Goal: Find specific page/section: Find specific page/section

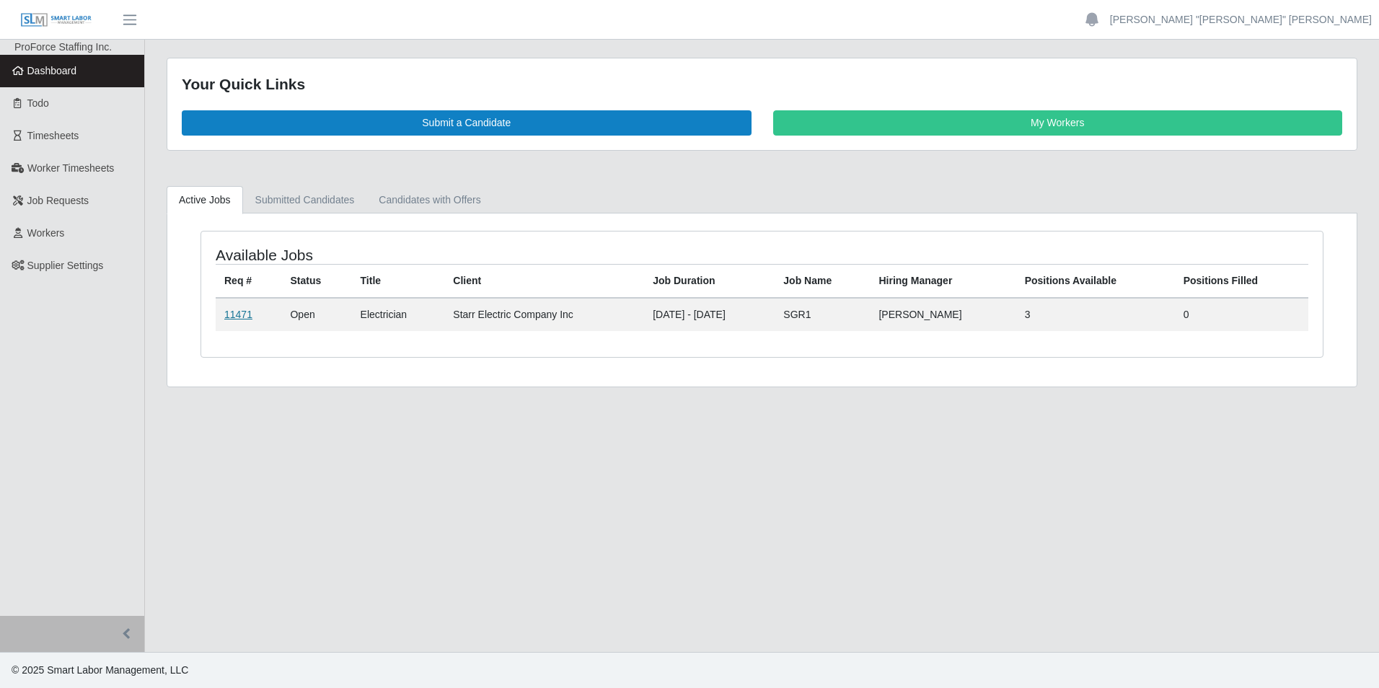
click at [239, 320] on link "11471" at bounding box center [238, 315] width 28 height 12
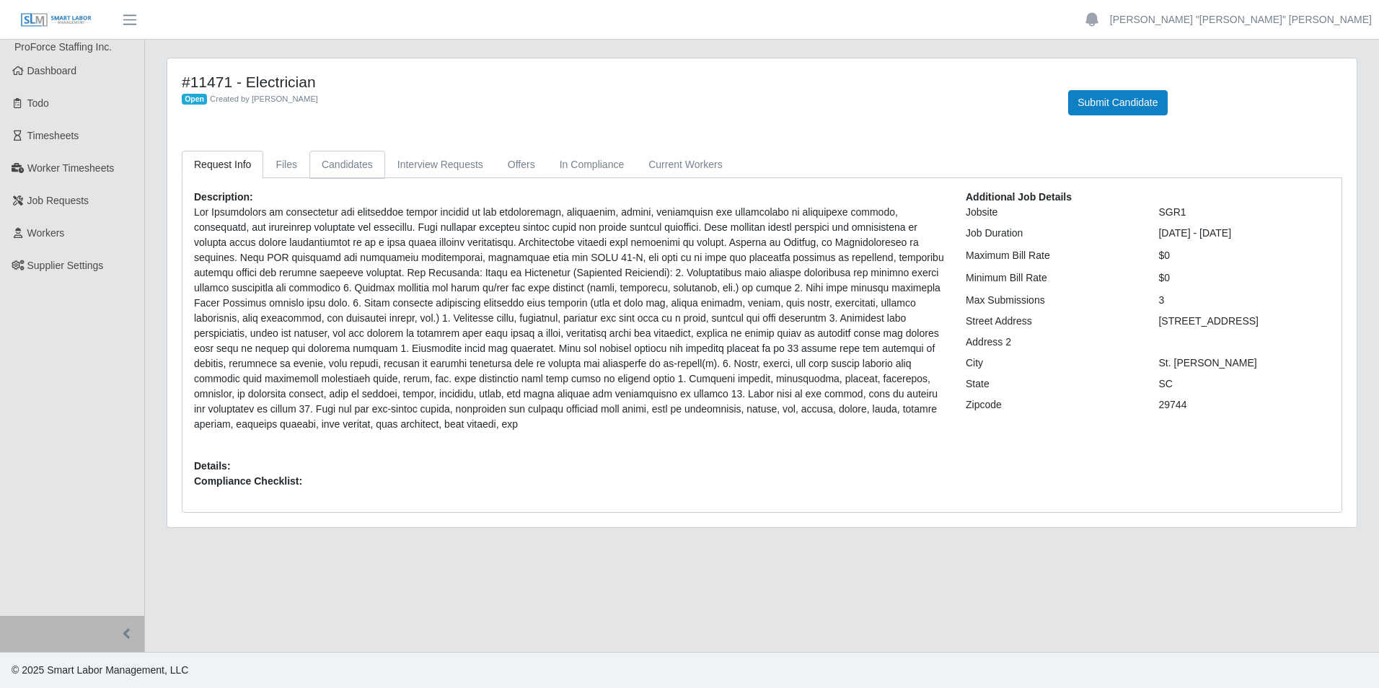
click at [337, 171] on link "Candidates" at bounding box center [347, 165] width 76 height 28
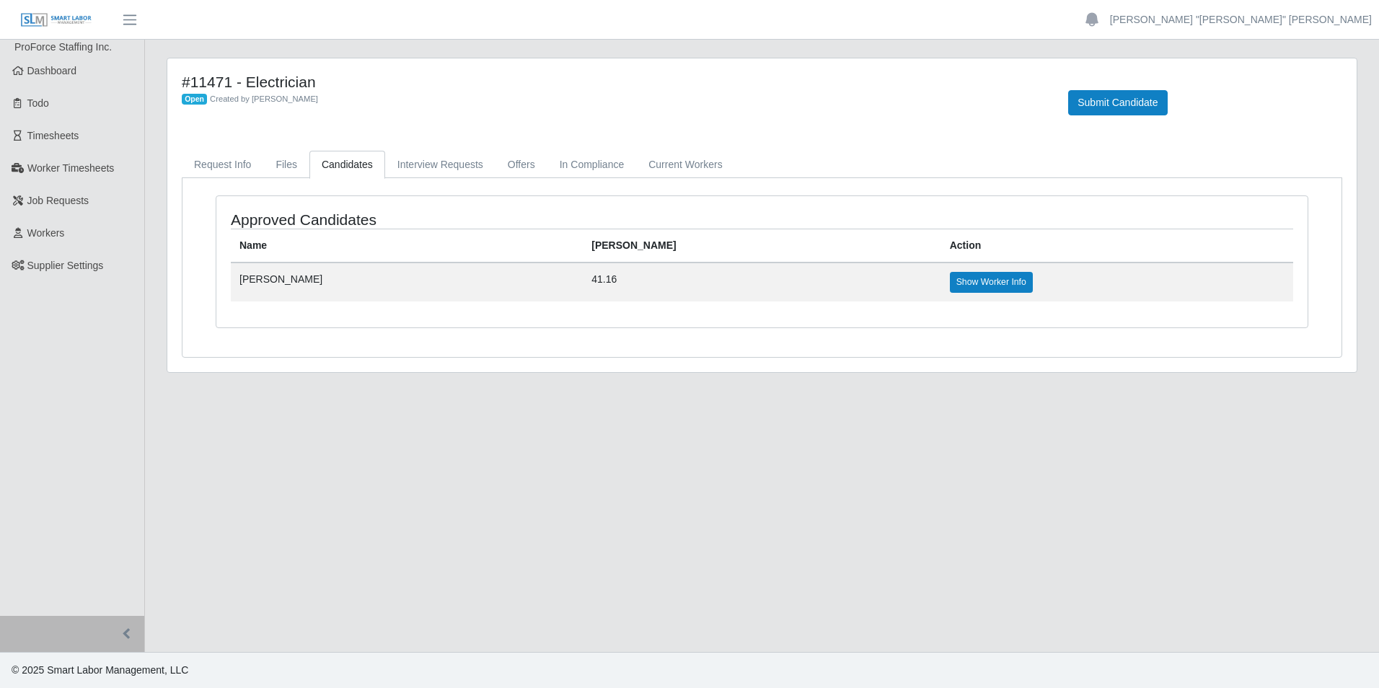
click at [580, 285] on td "Jamie Hatfield" at bounding box center [407, 282] width 352 height 38
click at [950, 283] on link "Show Worker Info" at bounding box center [991, 282] width 83 height 20
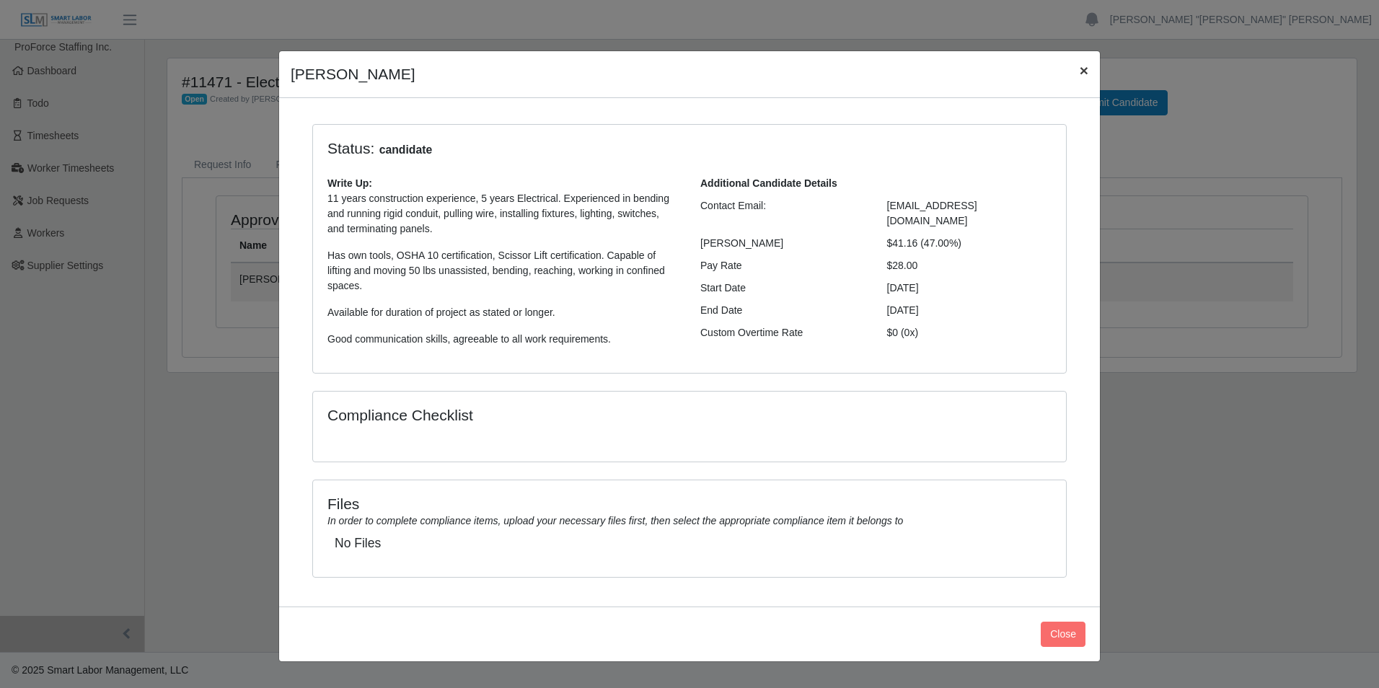
click at [1068, 87] on button "×" at bounding box center [1084, 70] width 32 height 38
